Goal: Connect with others: Connect with others

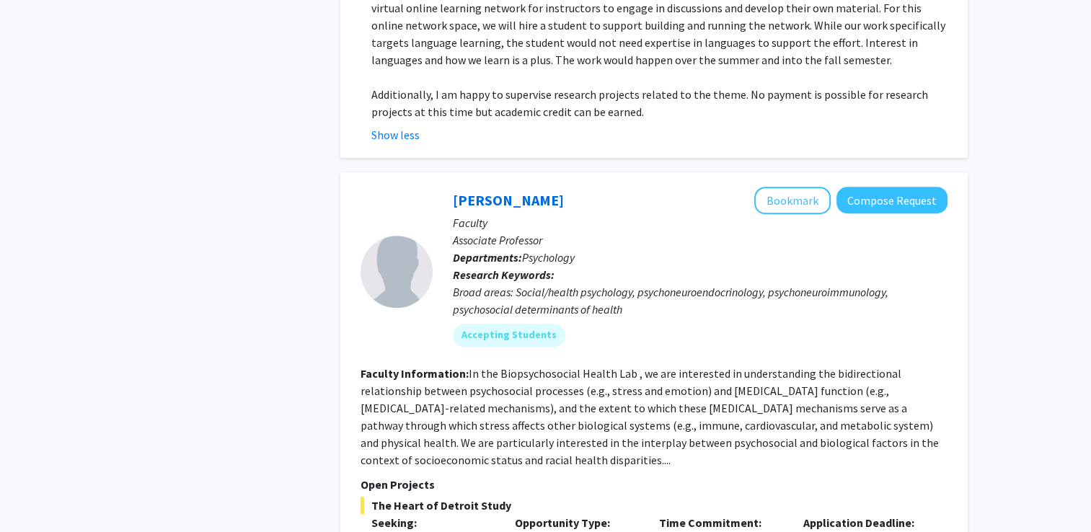
scroll to position [6337, 0]
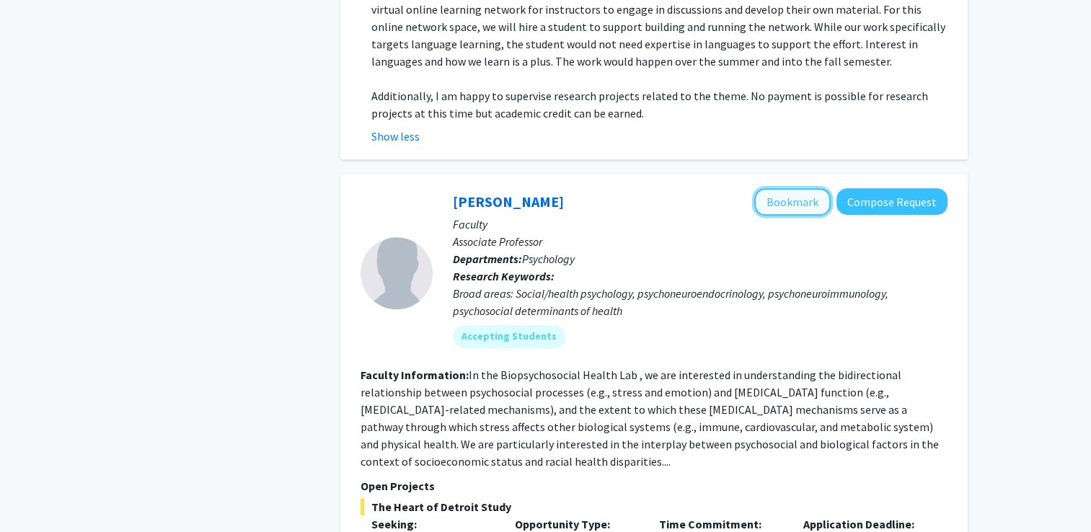
click at [793, 188] on button "Bookmark" at bounding box center [792, 201] width 76 height 27
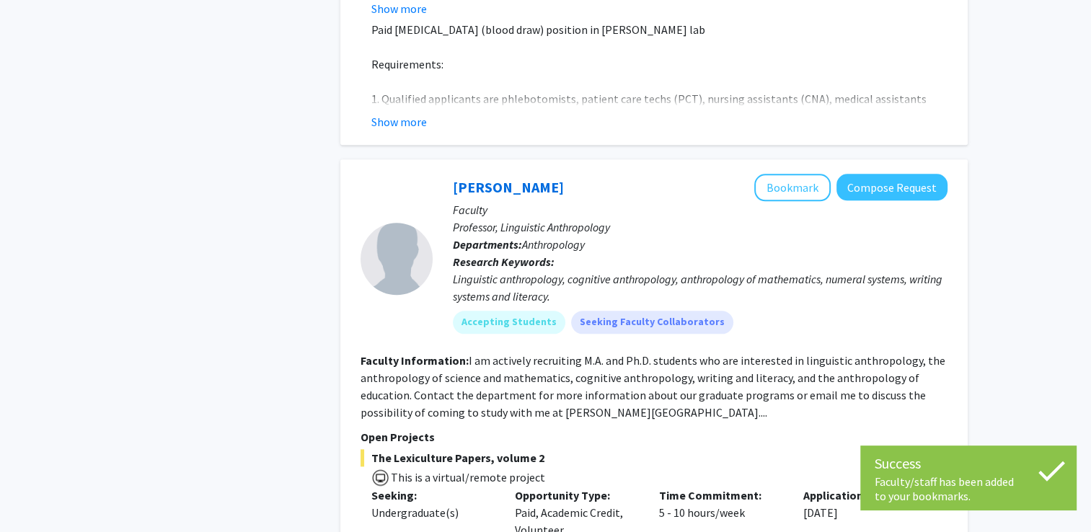
scroll to position [6927, 0]
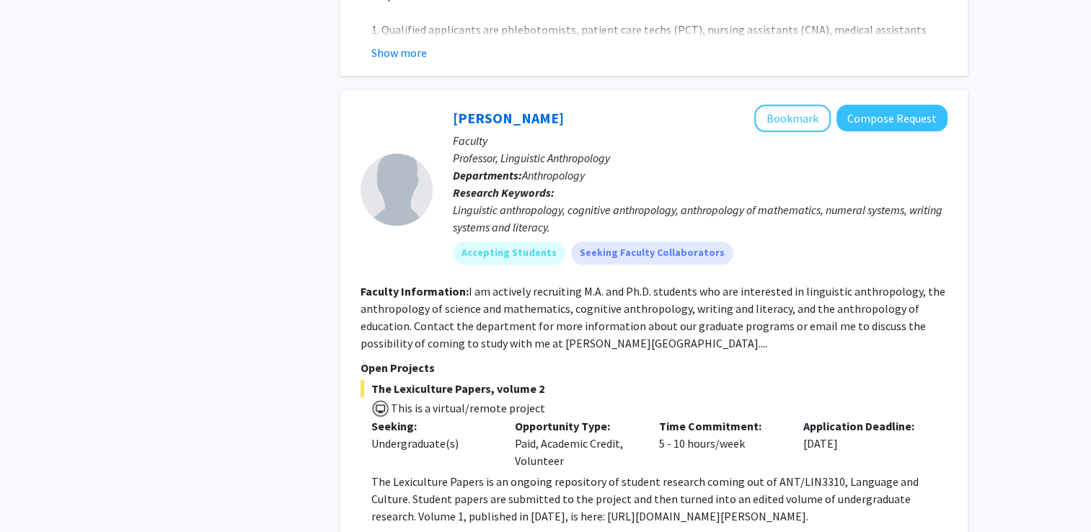
scroll to position [6998, 0]
drag, startPoint x: 716, startPoint y: 415, endPoint x: 875, endPoint y: 441, distance: 161.4
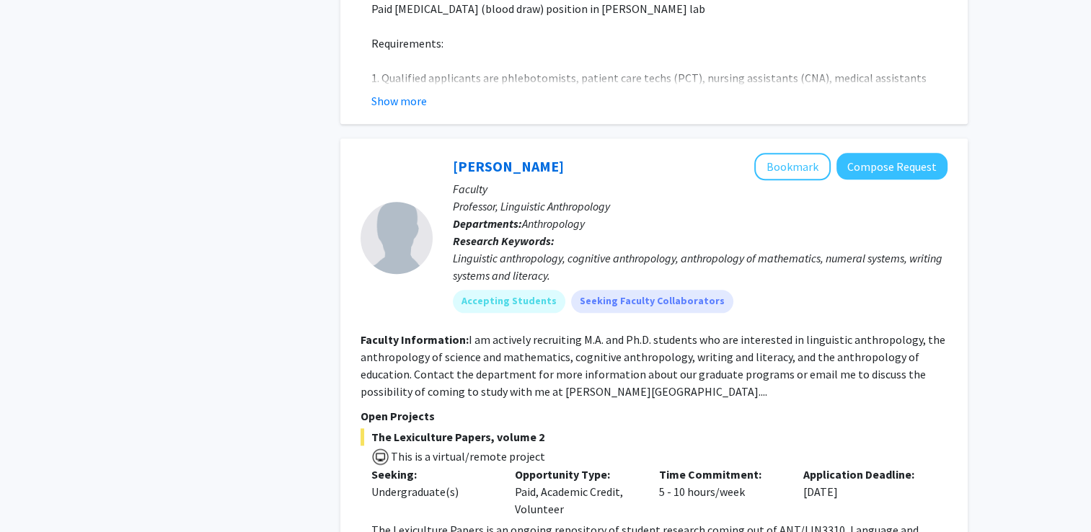
scroll to position [6932, 0]
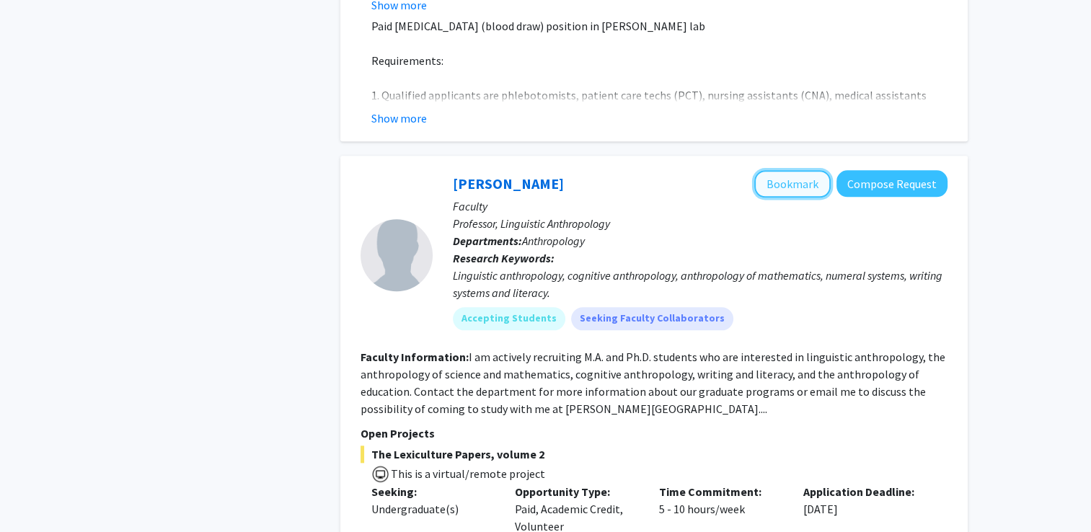
click at [808, 170] on button "Bookmark" at bounding box center [792, 183] width 76 height 27
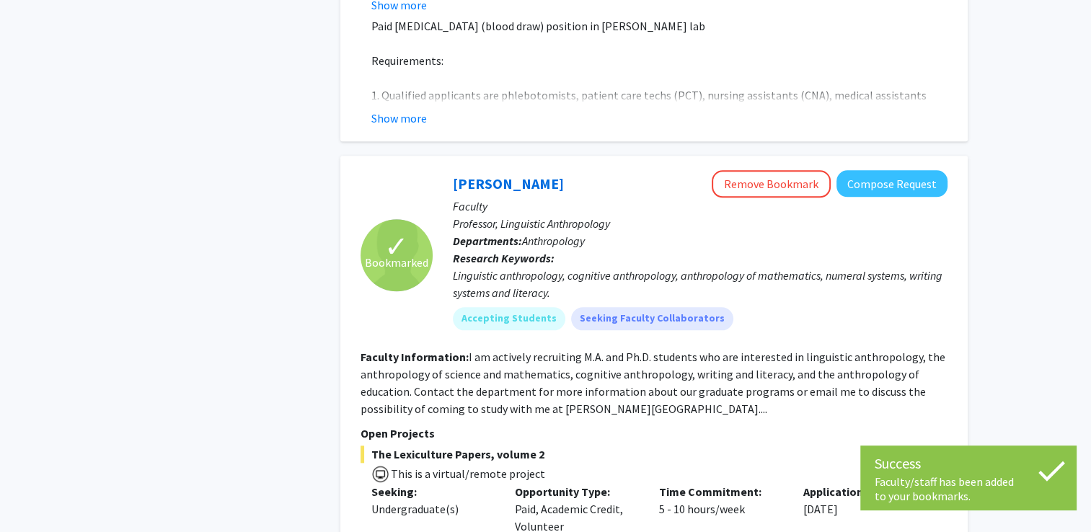
scroll to position [7148, 0]
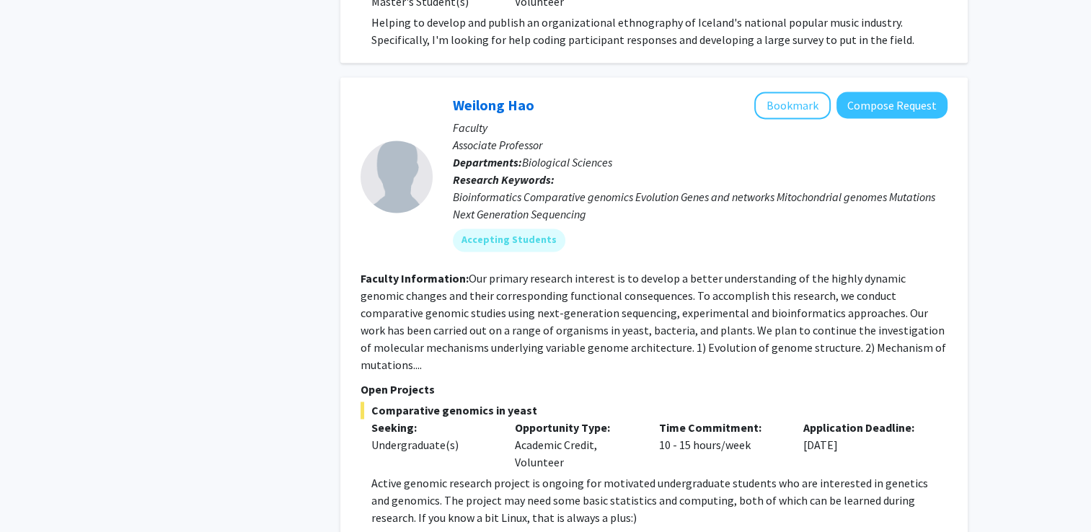
scroll to position [2205, 0]
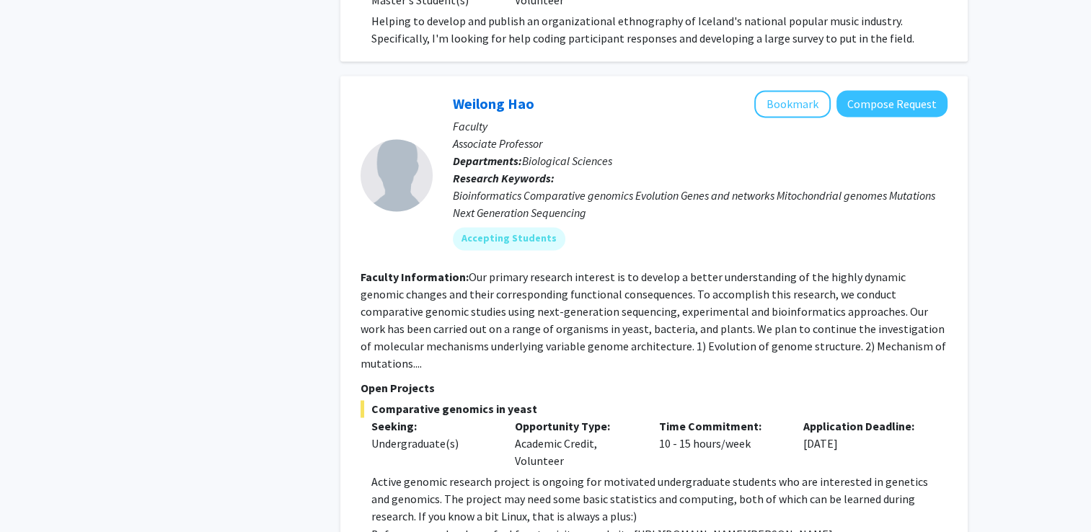
click at [767, 270] on fg-read-more "Our primary research interest is to develop a better understanding of the highl…" at bounding box center [654, 320] width 586 height 101
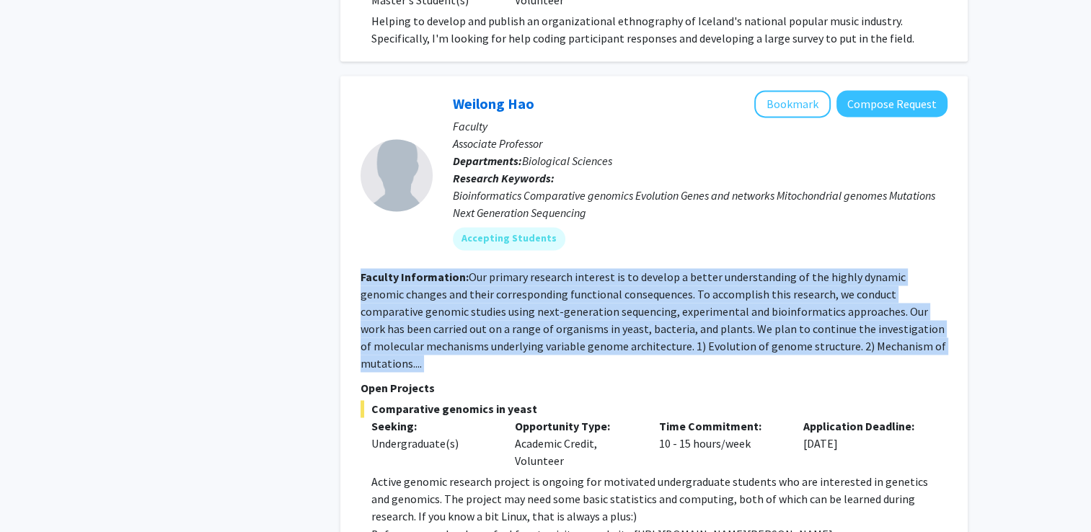
click at [767, 270] on fg-read-more "Our primary research interest is to develop a better understanding of the highl…" at bounding box center [654, 320] width 586 height 101
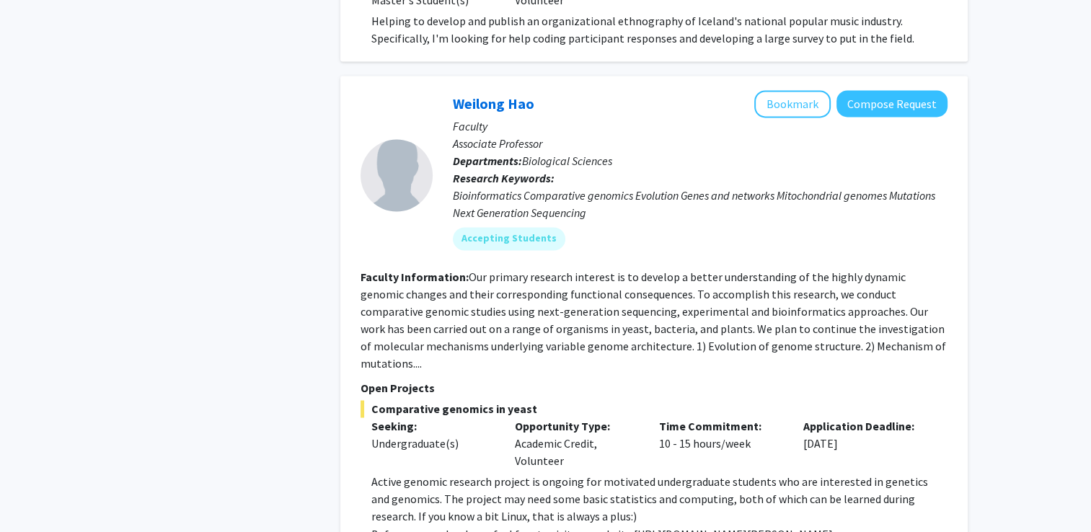
drag, startPoint x: 767, startPoint y: 234, endPoint x: 739, endPoint y: 302, distance: 74.1
click at [739, 379] on p "Open Projects" at bounding box center [654, 387] width 587 height 17
click at [790, 90] on button "Bookmark" at bounding box center [792, 103] width 76 height 27
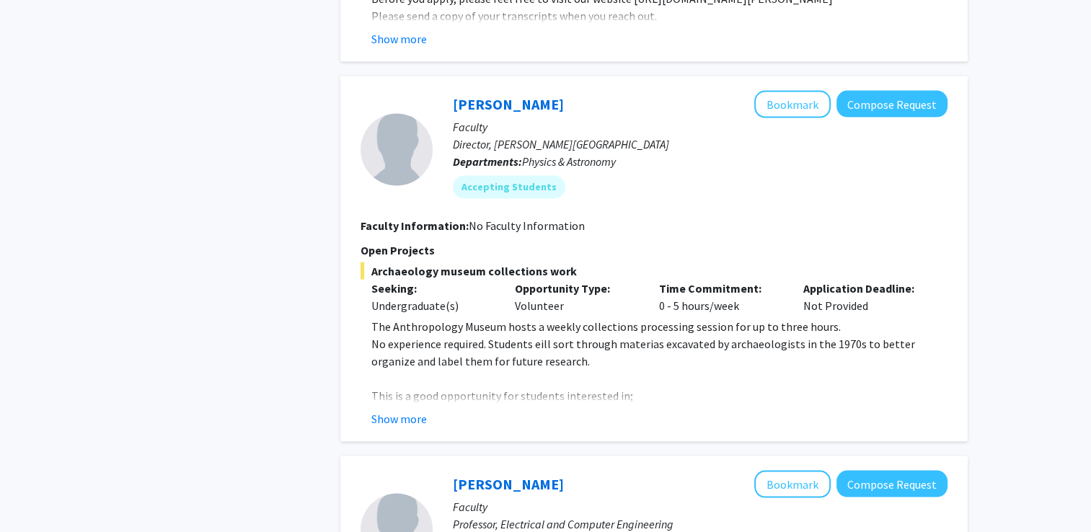
scroll to position [2740, 0]
click at [399, 318] on fg-read-more "The Anthropology Museum hosts a weekly collections processing session for up to…" at bounding box center [654, 373] width 587 height 110
click at [403, 410] on button "Show more" at bounding box center [399, 418] width 56 height 17
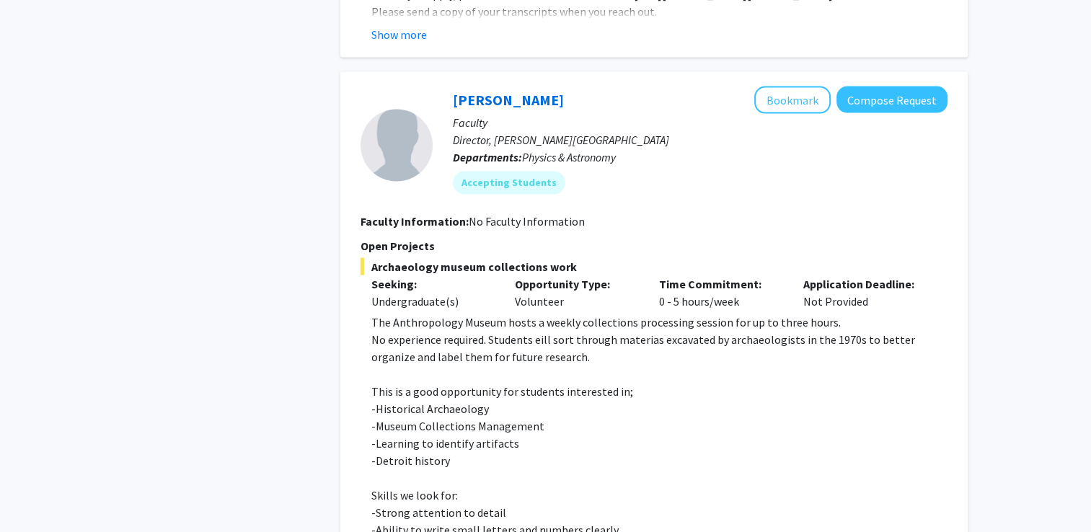
scroll to position [2703, 0]
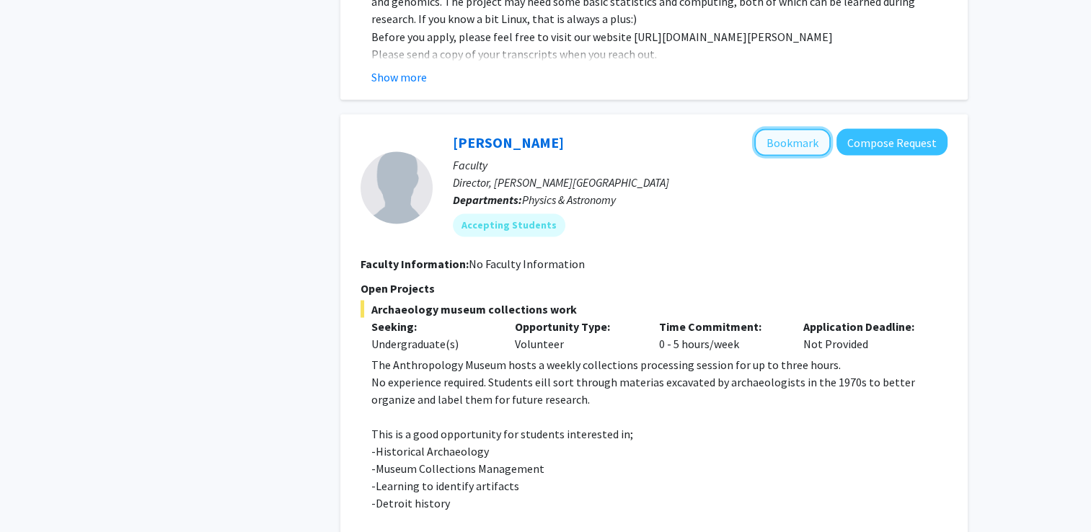
click at [782, 128] on button "Bookmark" at bounding box center [792, 141] width 76 height 27
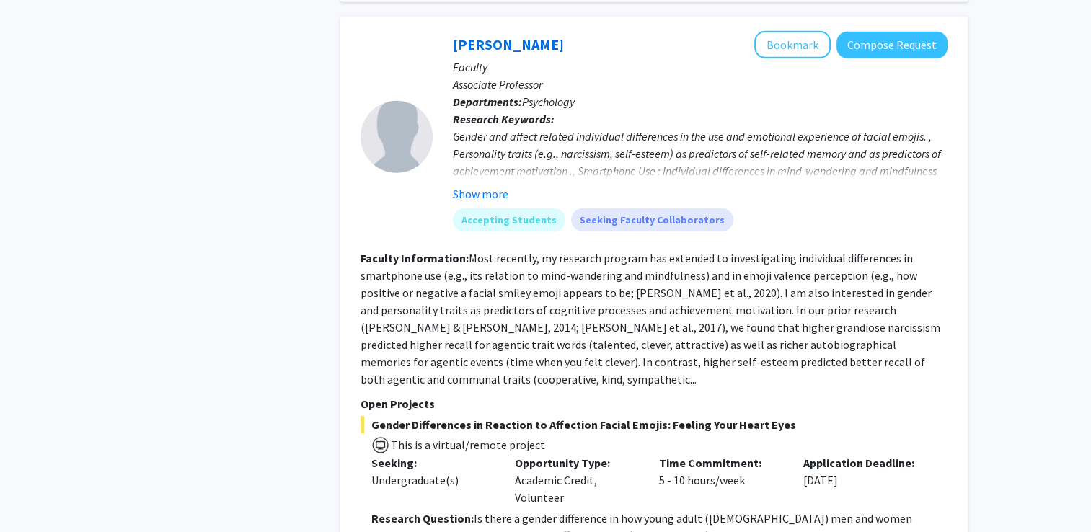
scroll to position [4269, 0]
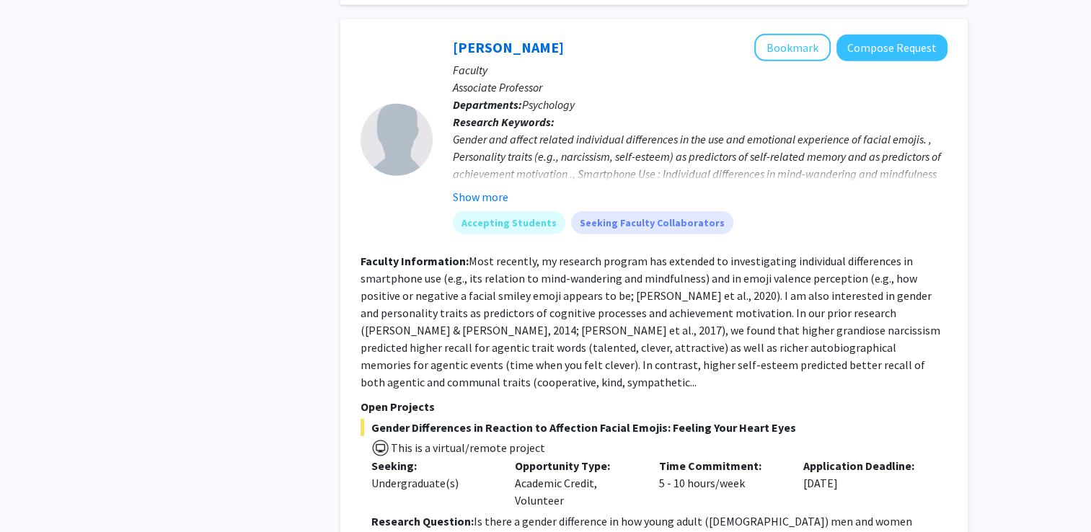
drag, startPoint x: 982, startPoint y: 333, endPoint x: 969, endPoint y: 264, distance: 70.4
click at [865, 457] on p "Application Deadline:" at bounding box center [864, 465] width 123 height 17
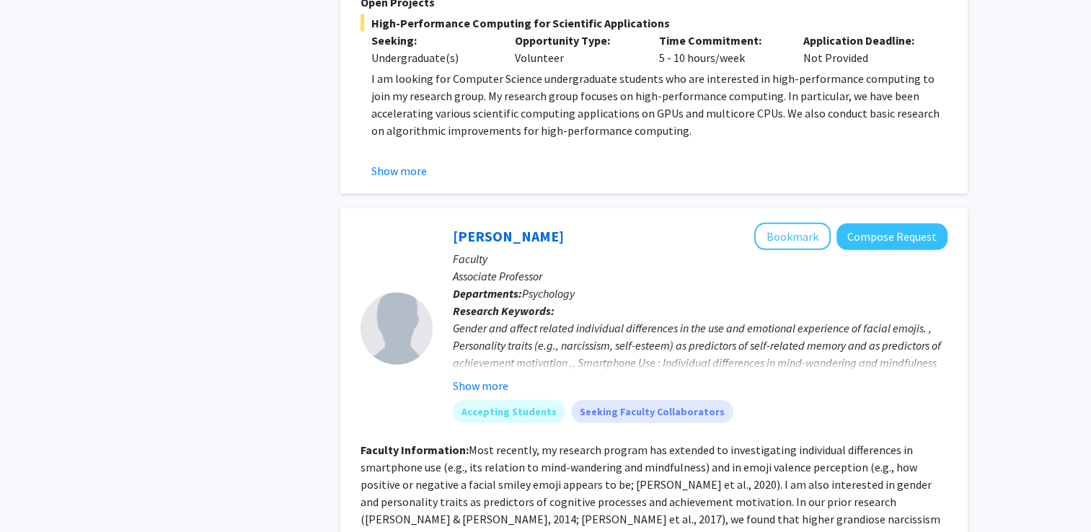
scroll to position [4069, 0]
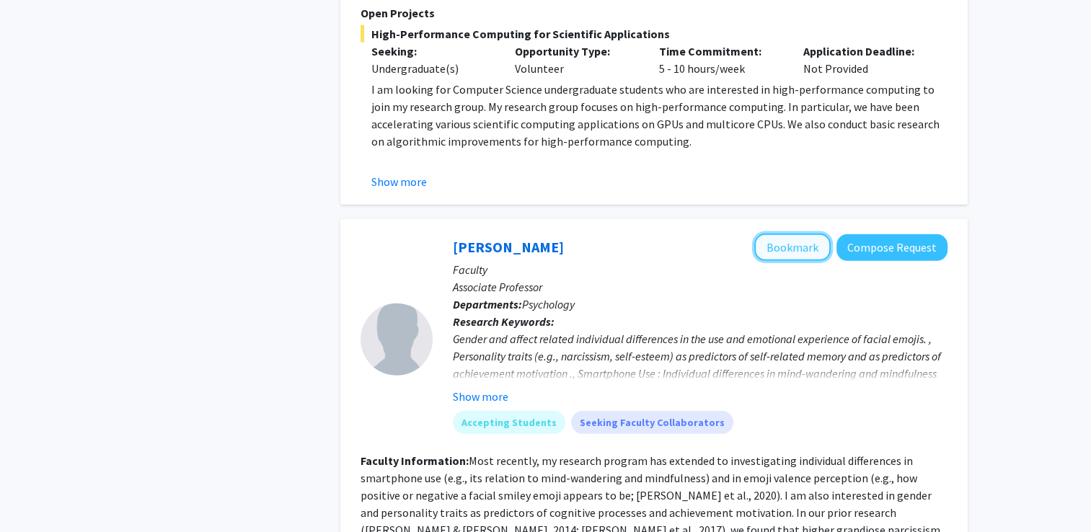
click at [809, 234] on button "Bookmark" at bounding box center [792, 247] width 76 height 27
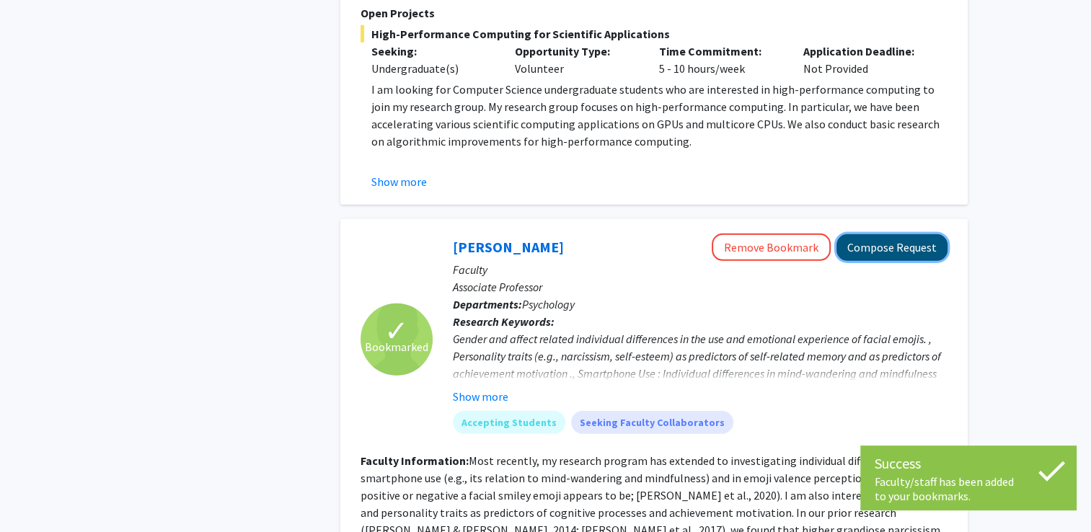
click at [903, 234] on button "Compose Request" at bounding box center [892, 247] width 111 height 27
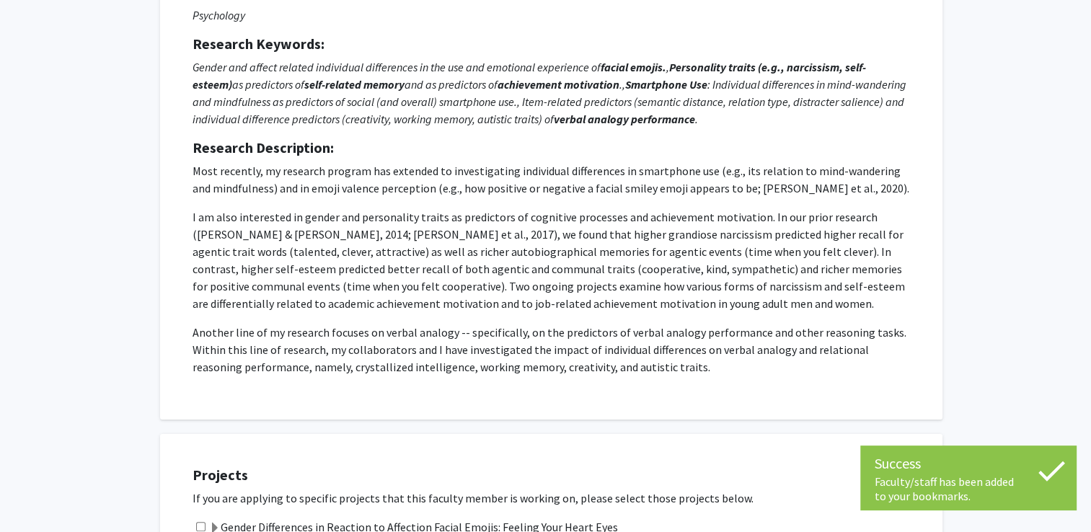
scroll to position [207, 0]
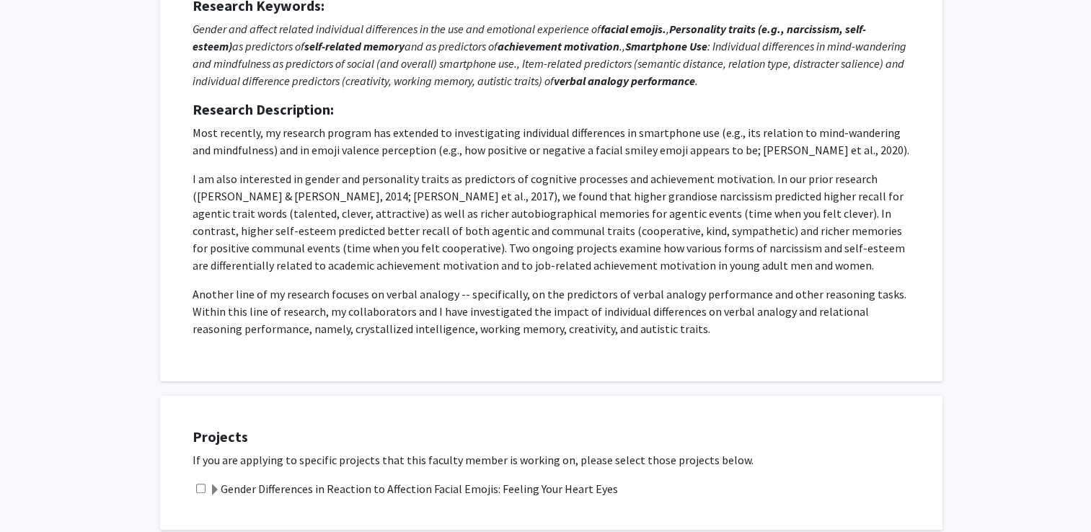
click at [591, 135] on p "Most recently, my research program has extended to investigating individual dif…" at bounding box center [552, 141] width 718 height 35
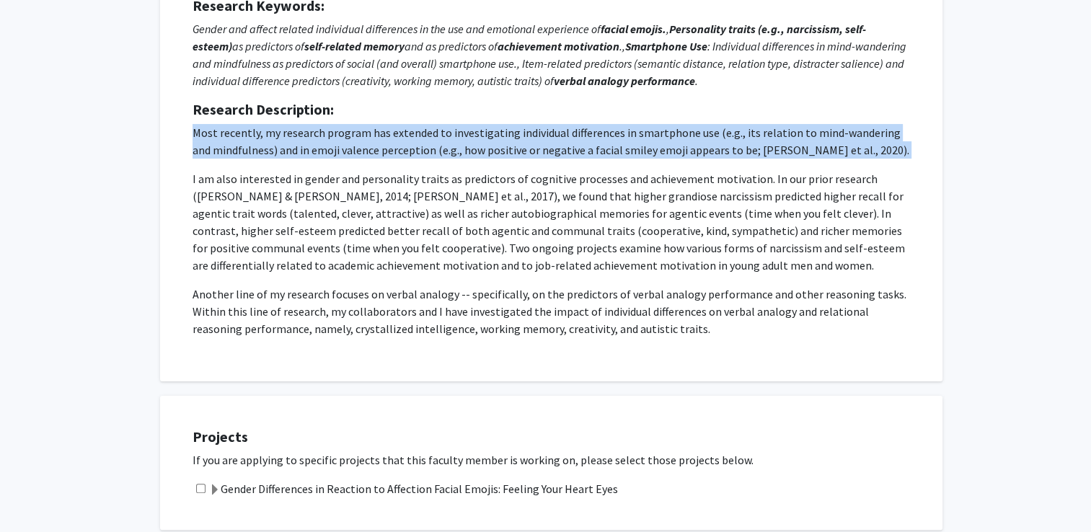
click at [591, 135] on p "Most recently, my research program has extended to investigating individual dif…" at bounding box center [552, 141] width 718 height 35
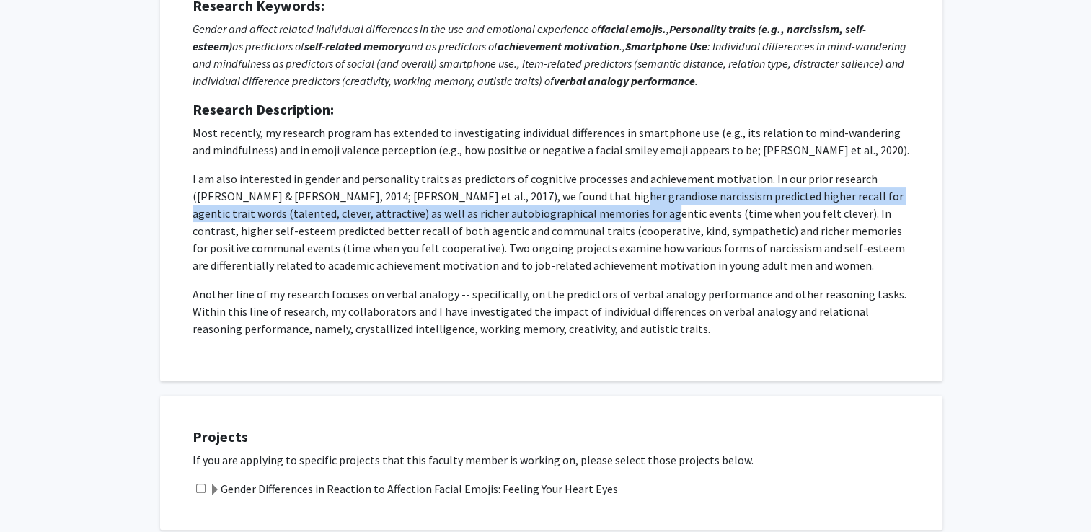
drag, startPoint x: 591, startPoint y: 135, endPoint x: 541, endPoint y: 206, distance: 86.8
click at [541, 206] on p "I am also interested in gender and personality traits as predictors of cognitiv…" at bounding box center [552, 222] width 718 height 104
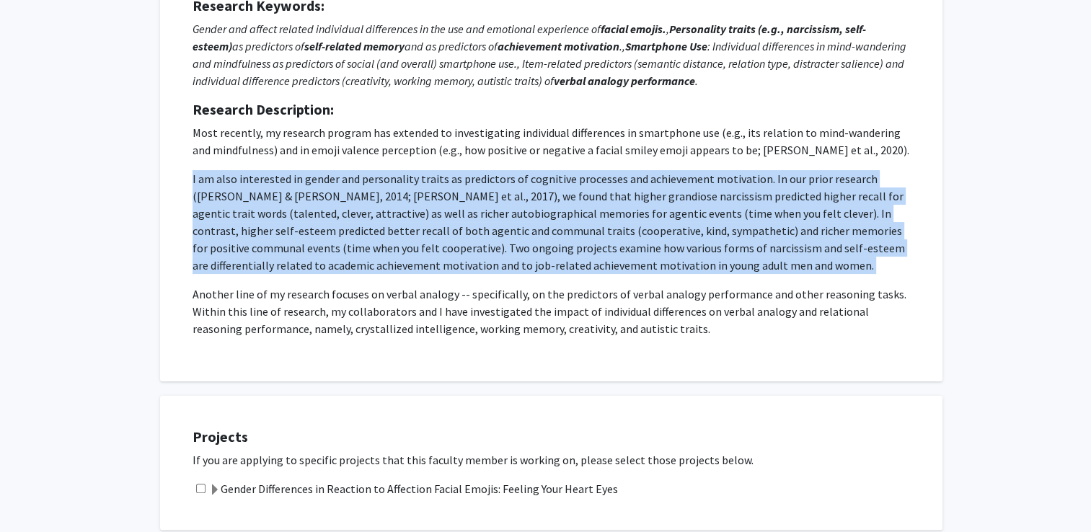
click at [541, 206] on p "I am also interested in gender and personality traits as predictors of cognitiv…" at bounding box center [552, 222] width 718 height 104
drag, startPoint x: 541, startPoint y: 206, endPoint x: 658, endPoint y: 264, distance: 131.3
click at [658, 264] on p "I am also interested in gender and personality traits as predictors of cognitiv…" at bounding box center [552, 222] width 718 height 104
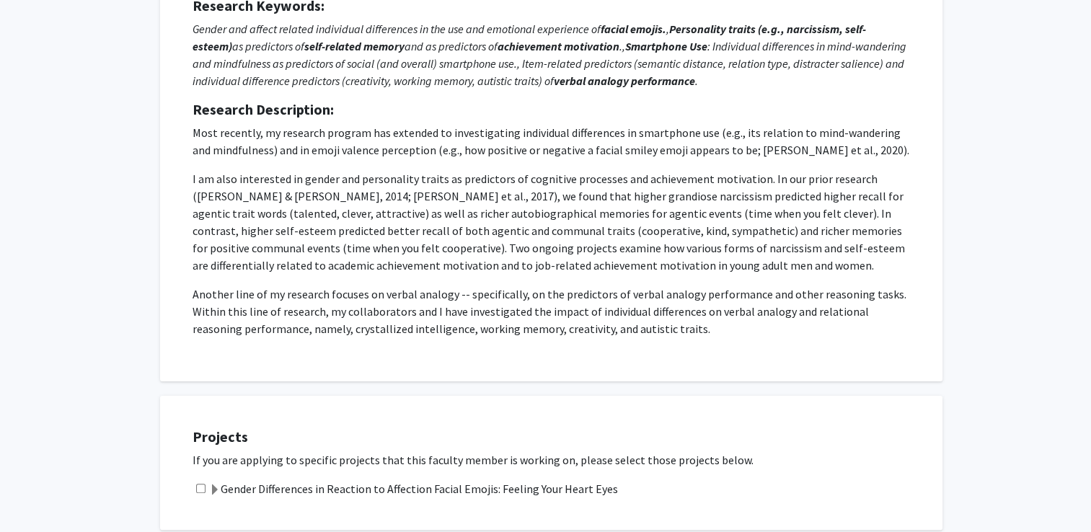
click at [658, 290] on p "Another line of my research focuses on verbal analogy -- specifically, on the p…" at bounding box center [552, 312] width 718 height 52
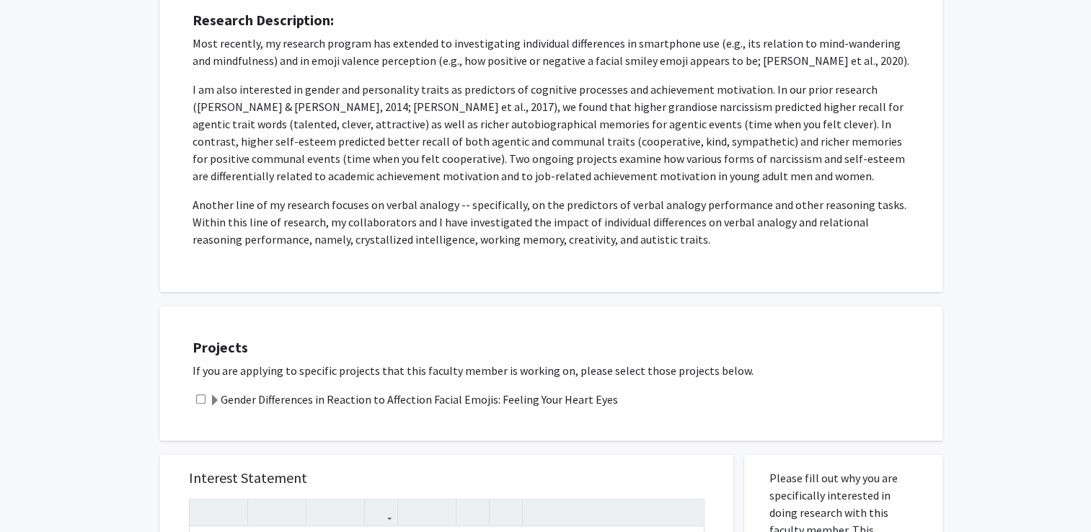
click at [574, 238] on p "Another line of my research focuses on verbal analogy -- specifically, on the p…" at bounding box center [552, 222] width 718 height 52
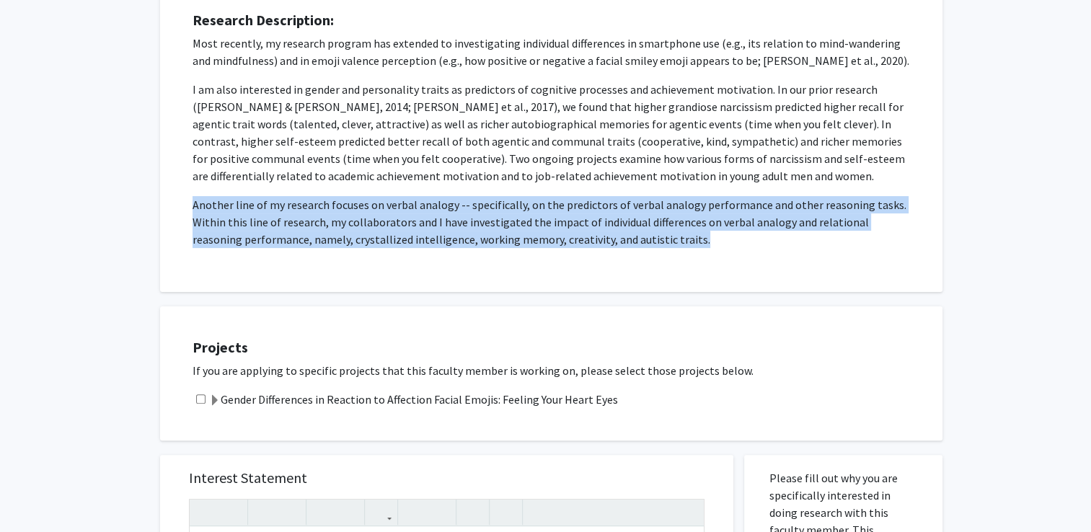
click at [574, 238] on p "Another line of my research focuses on verbal analogy -- specifically, on the p…" at bounding box center [552, 222] width 718 height 52
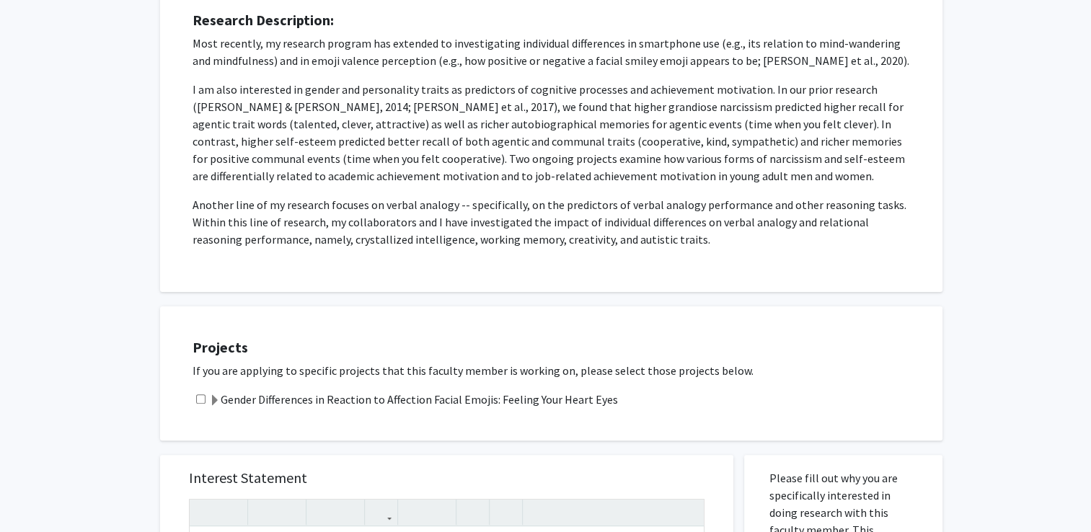
click at [932, 301] on div "Projects If you are applying to specific projects that this faculty member is w…" at bounding box center [545, 366] width 793 height 149
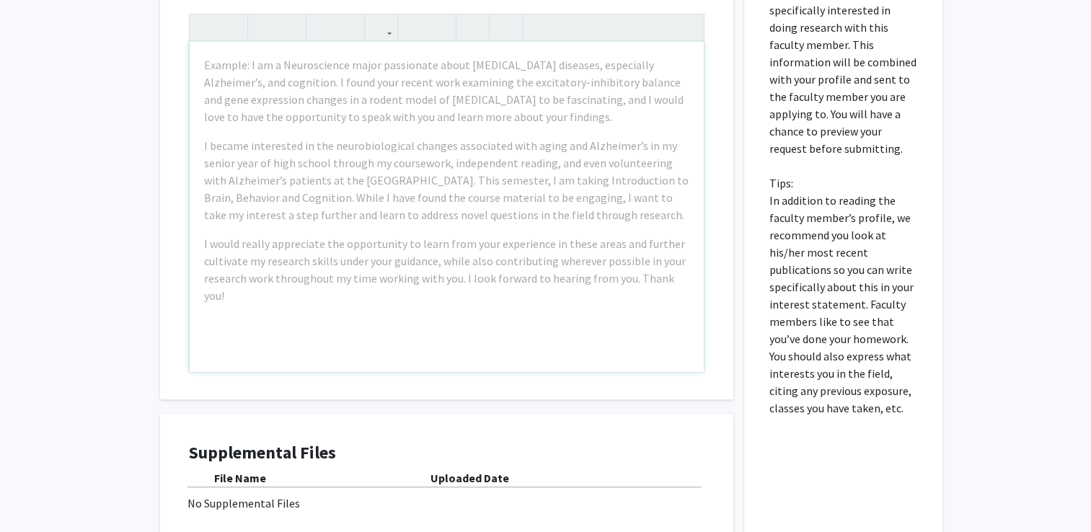
scroll to position [782, 0]
click at [765, 180] on div "Please fill out why you are specifically interested in doing research with this…" at bounding box center [843, 288] width 177 height 637
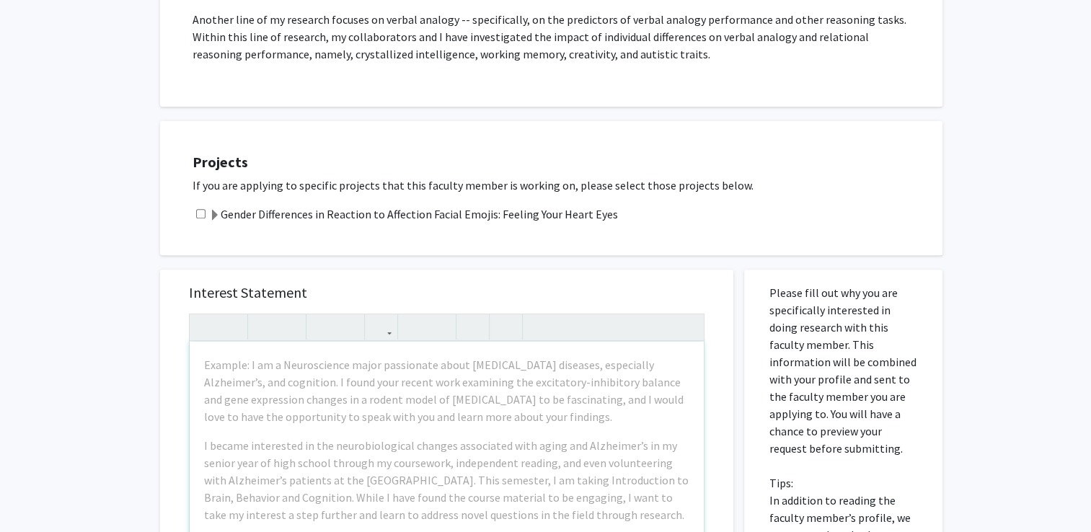
scroll to position [478, 0]
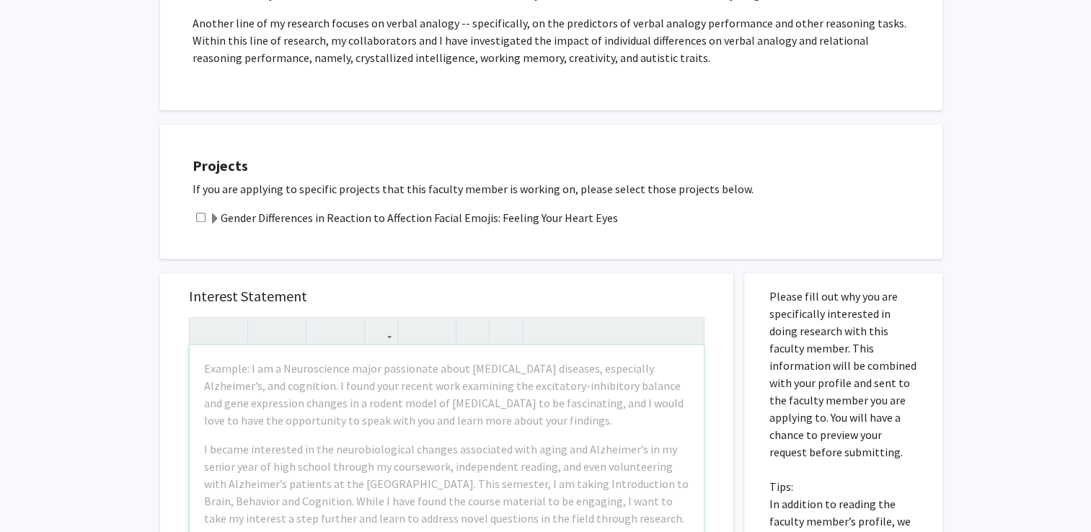
click at [211, 219] on span at bounding box center [215, 219] width 12 height 12
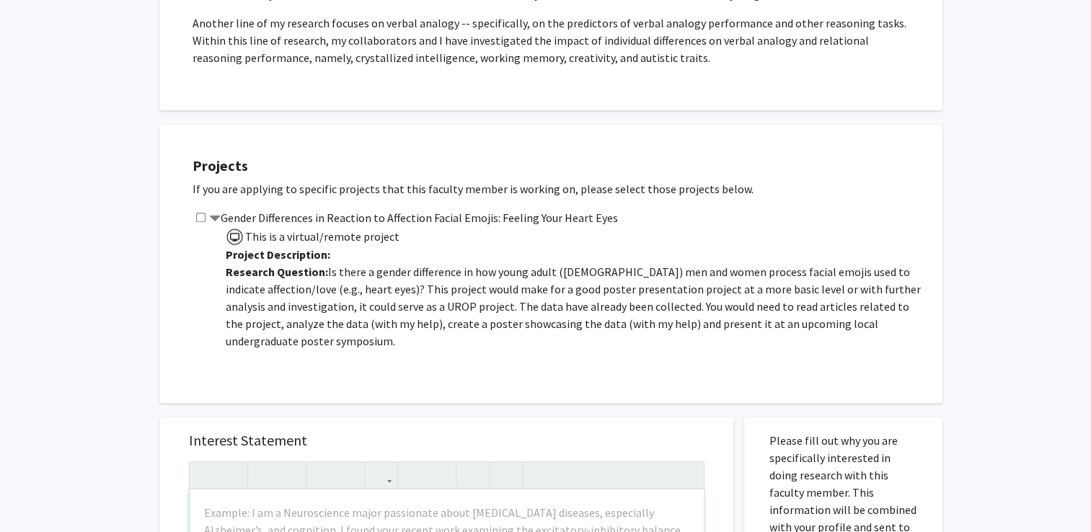
click at [337, 287] on p "Research Question: Is there a gender difference in how young adult ([DEMOGRAPHI…" at bounding box center [577, 306] width 702 height 87
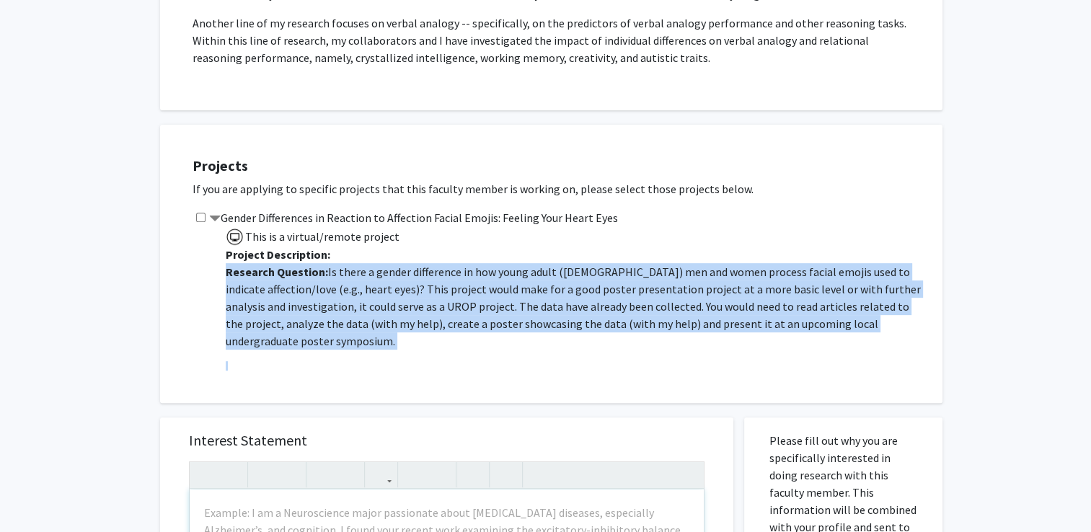
click at [337, 287] on p "Research Question: Is there a gender difference in how young adult ([DEMOGRAPHI…" at bounding box center [577, 306] width 702 height 87
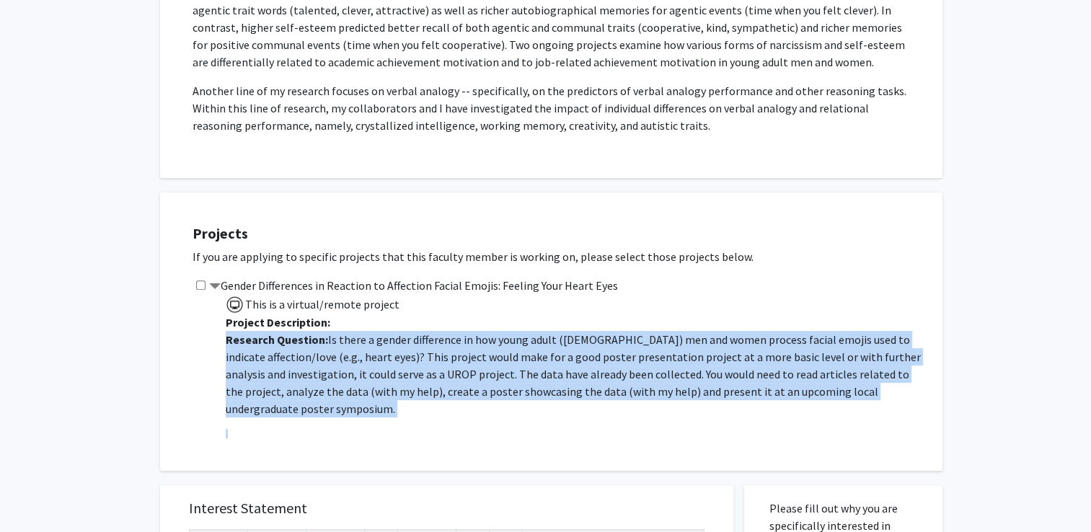
scroll to position [0, 0]
